Goal: Navigation & Orientation: Go to known website

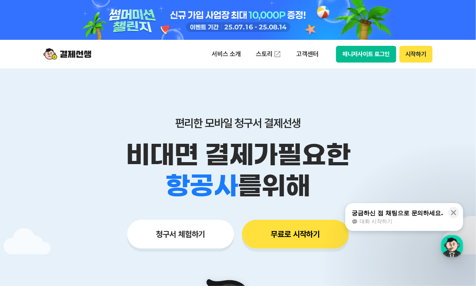
click at [351, 52] on button "매니저사이트 로그인" at bounding box center [366, 54] width 60 height 17
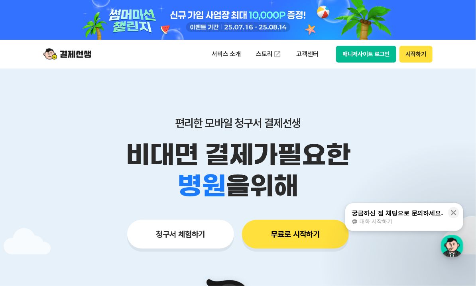
click at [352, 58] on button "매니저사이트 로그인" at bounding box center [366, 54] width 60 height 17
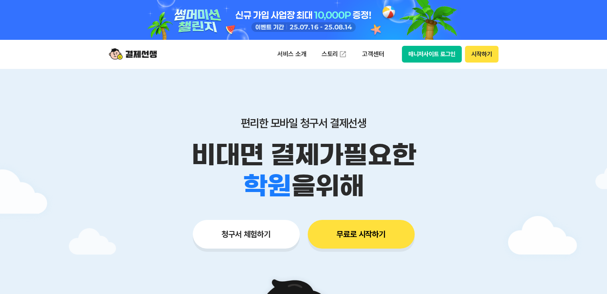
click at [427, 55] on button "매니저사이트 로그인" at bounding box center [432, 54] width 60 height 17
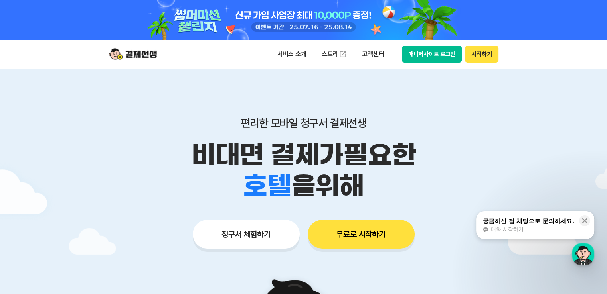
click at [439, 69] on div "편리한 모바일 청구서 결제선생 비대면 결제가 필요한 학원 공부방 호텔 쇼핑몰 병원 배달 보험사 항공사 골프장 을 위해 청구서 체험하기 무료로 …" at bounding box center [303, 167] width 409 height 197
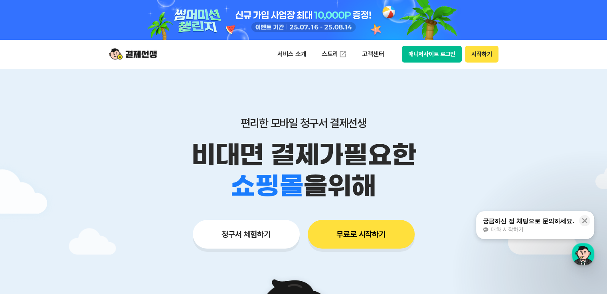
click at [429, 67] on div "서비스 소개 스토리 고객센터 매니저사이트 로그인 시작하기" at bounding box center [303, 54] width 409 height 29
click at [432, 59] on button "매니저사이트 로그인" at bounding box center [432, 54] width 60 height 17
